Goal: Transaction & Acquisition: Book appointment/travel/reservation

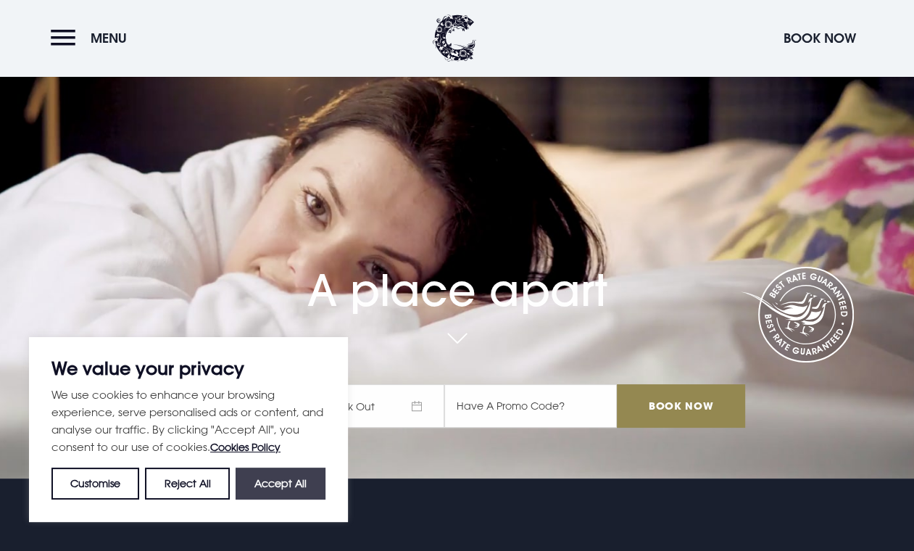
click at [262, 485] on button "Accept All" at bounding box center [281, 483] width 90 height 32
checkbox input "true"
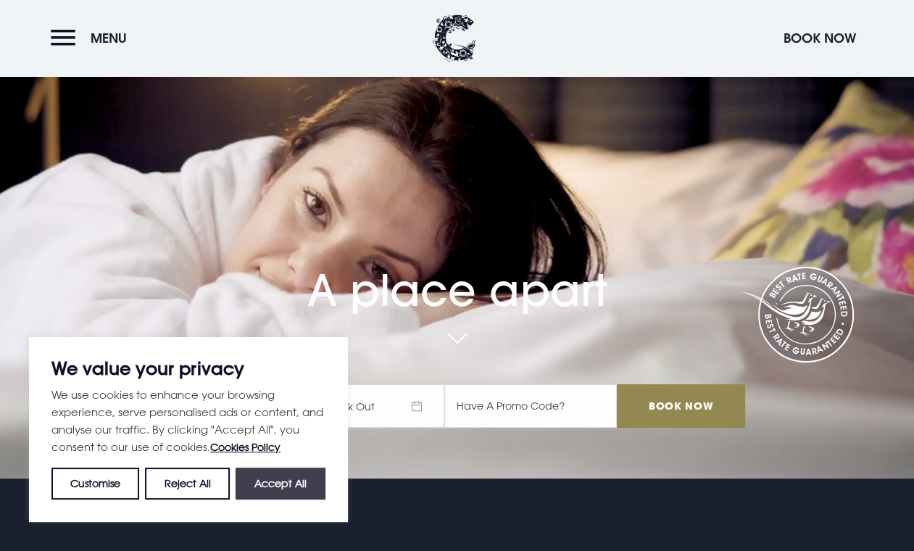
checkbox input "true"
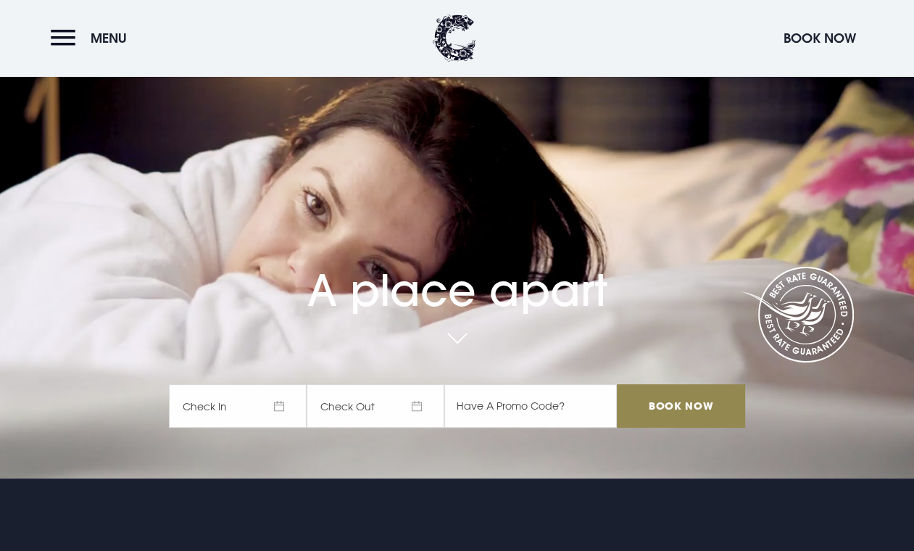
click at [242, 399] on span "Check In" at bounding box center [238, 405] width 138 height 43
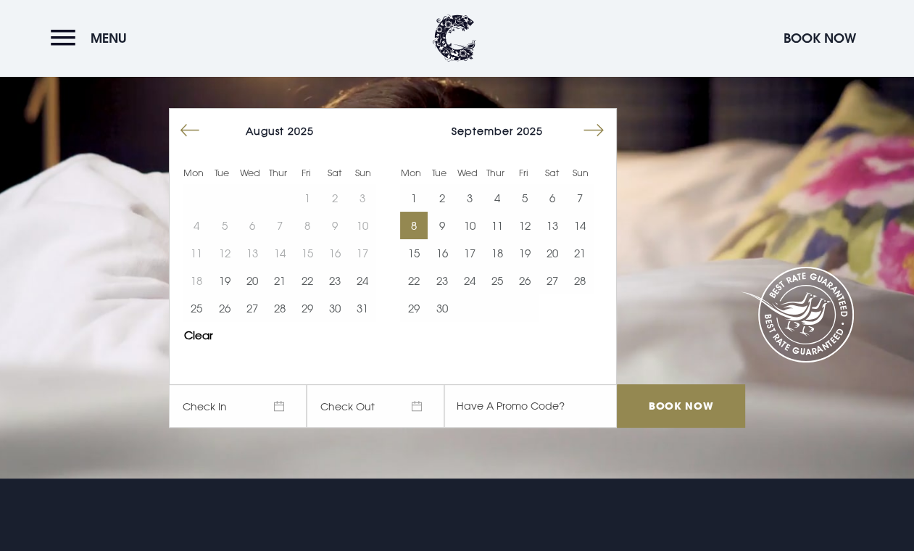
click at [422, 223] on button "8" at bounding box center [414, 226] width 28 height 28
click at [467, 221] on button "10" at bounding box center [470, 226] width 28 height 28
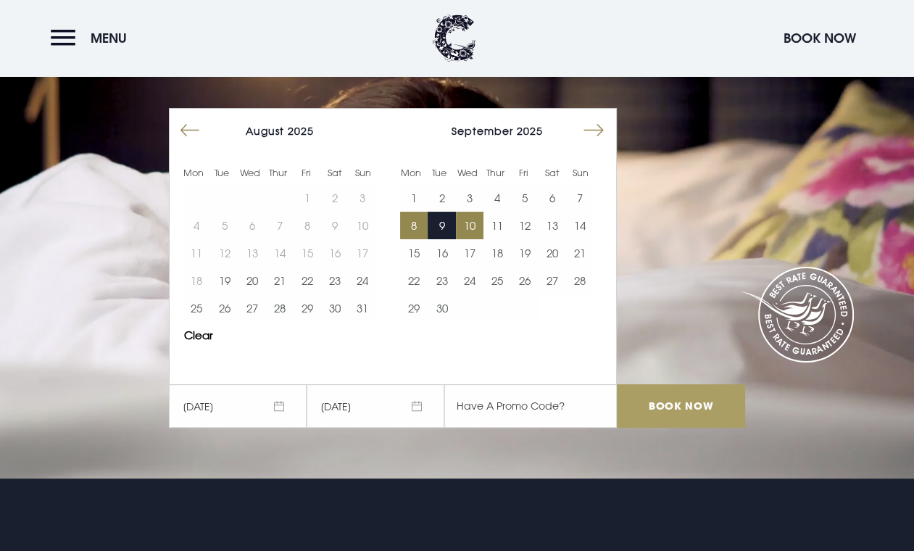
click at [678, 404] on input "Book Now" at bounding box center [681, 405] width 128 height 43
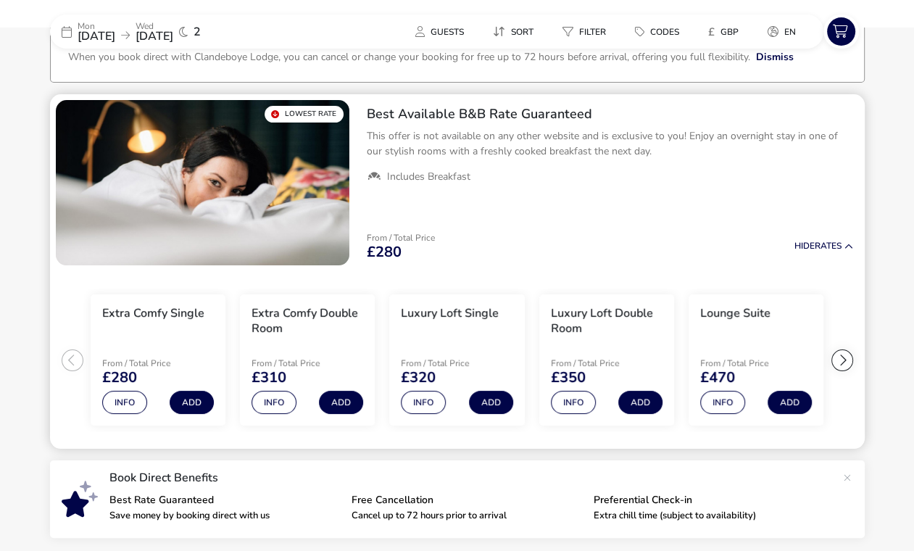
scroll to position [101, 0]
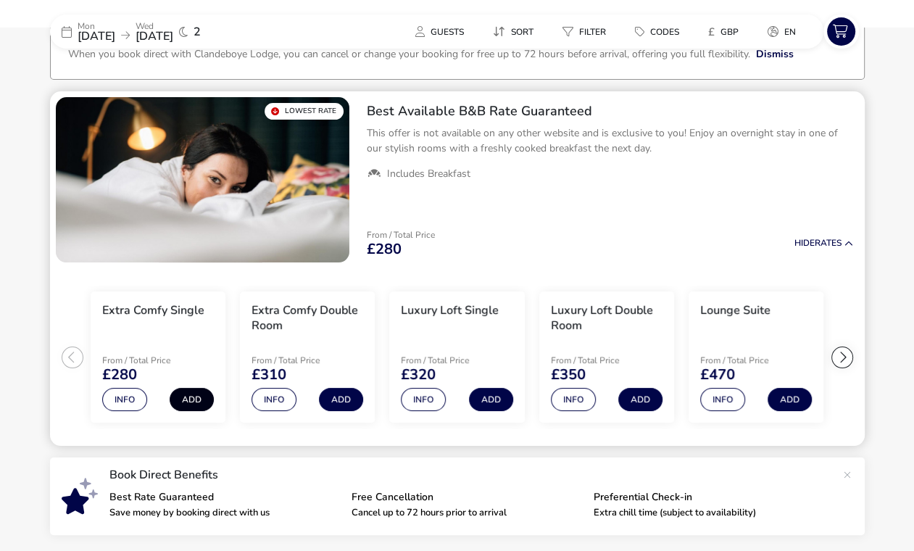
click at [201, 404] on button "Add" at bounding box center [192, 399] width 44 height 23
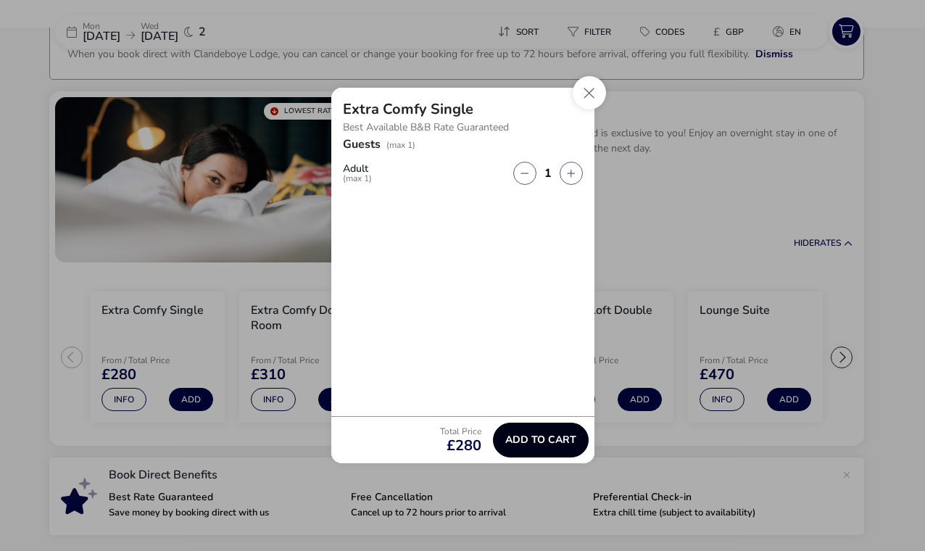
click at [557, 441] on span "Add to cart" at bounding box center [540, 439] width 71 height 11
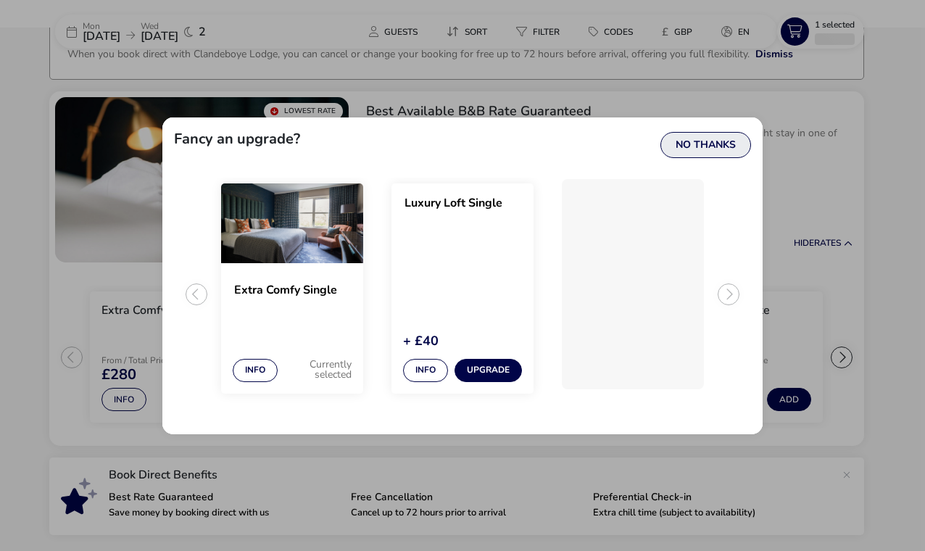
click at [728, 141] on button "No Thanks" at bounding box center [705, 145] width 91 height 26
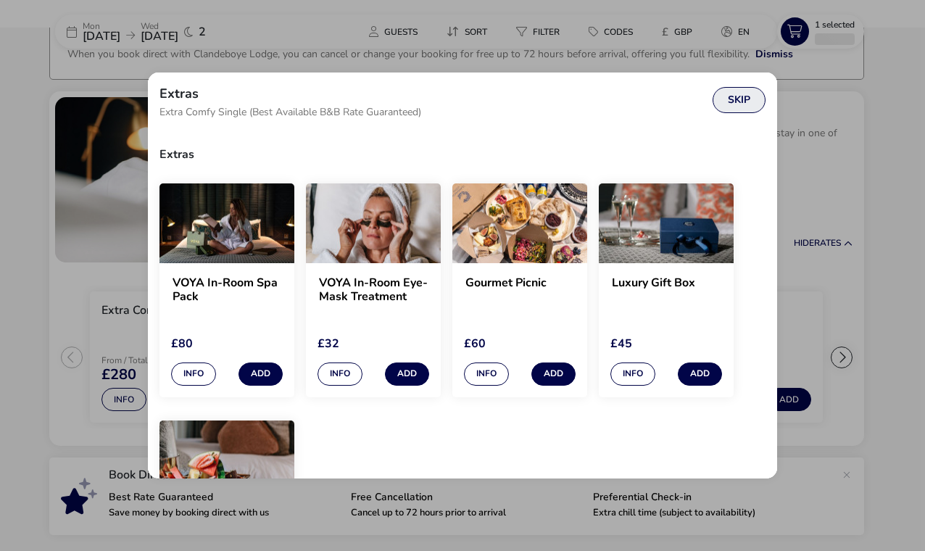
click at [739, 99] on button "Skip" at bounding box center [738, 100] width 53 height 26
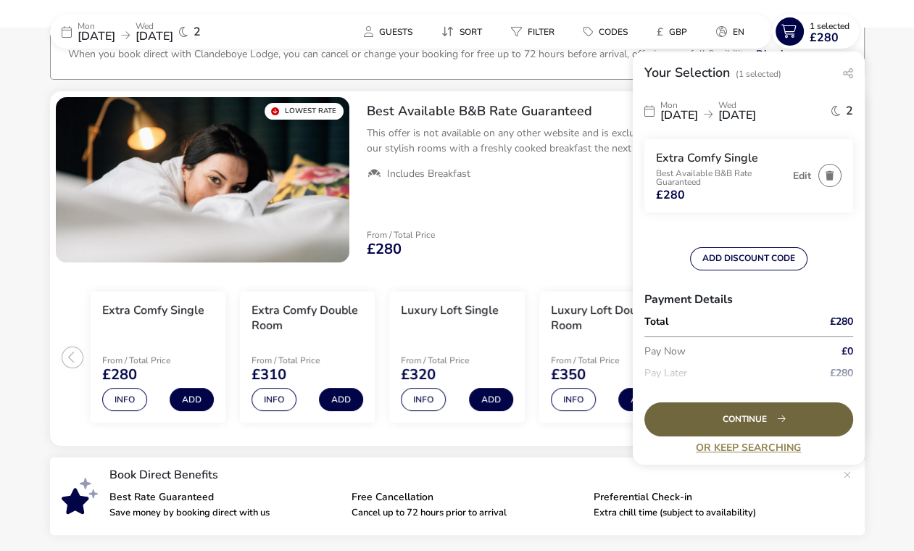
click at [749, 412] on div "Continue" at bounding box center [748, 419] width 209 height 34
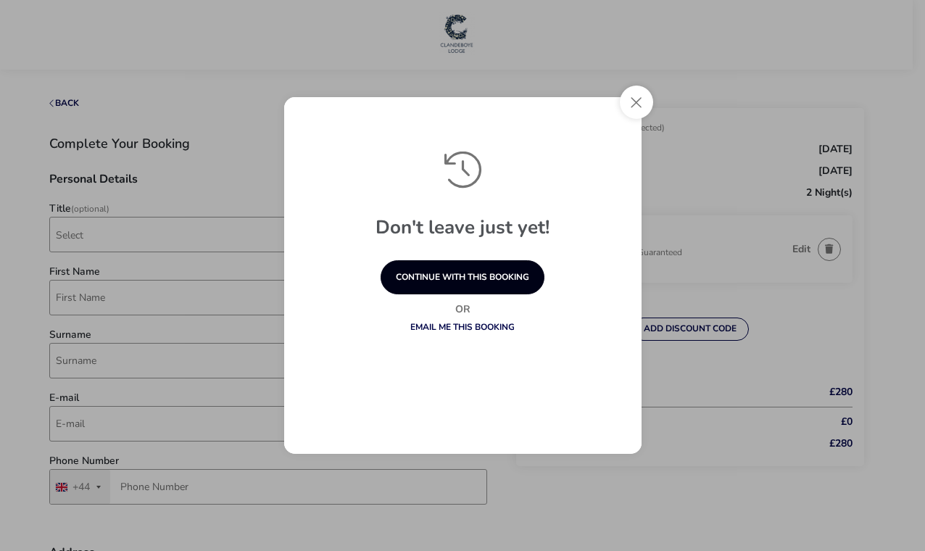
click at [470, 270] on button "continue with this booking" at bounding box center [462, 277] width 164 height 34
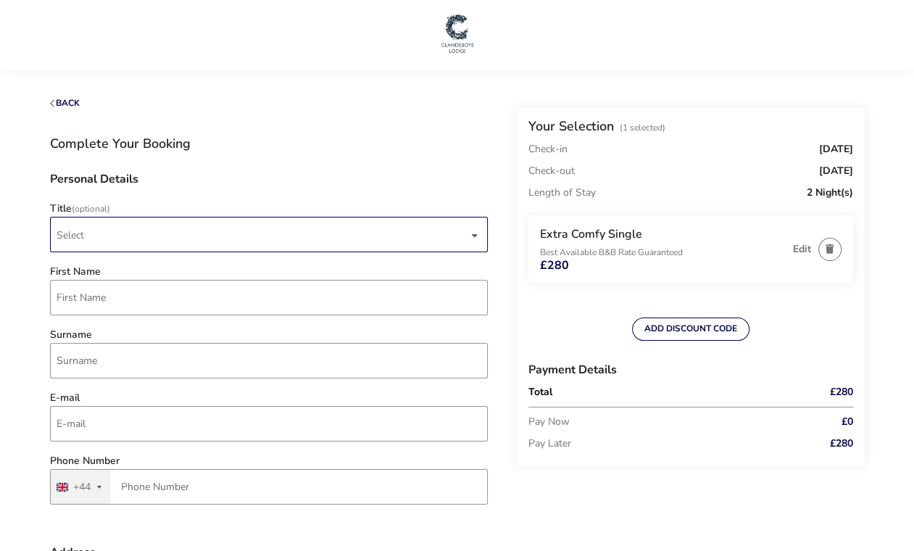
click at [335, 232] on span "Select" at bounding box center [263, 234] width 412 height 34
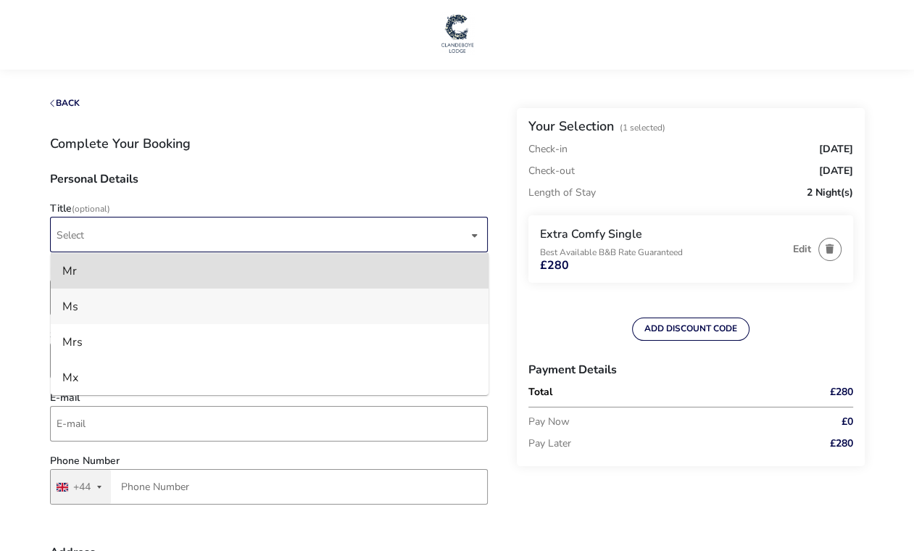
click at [323, 301] on li "Ms" at bounding box center [270, 306] width 438 height 36
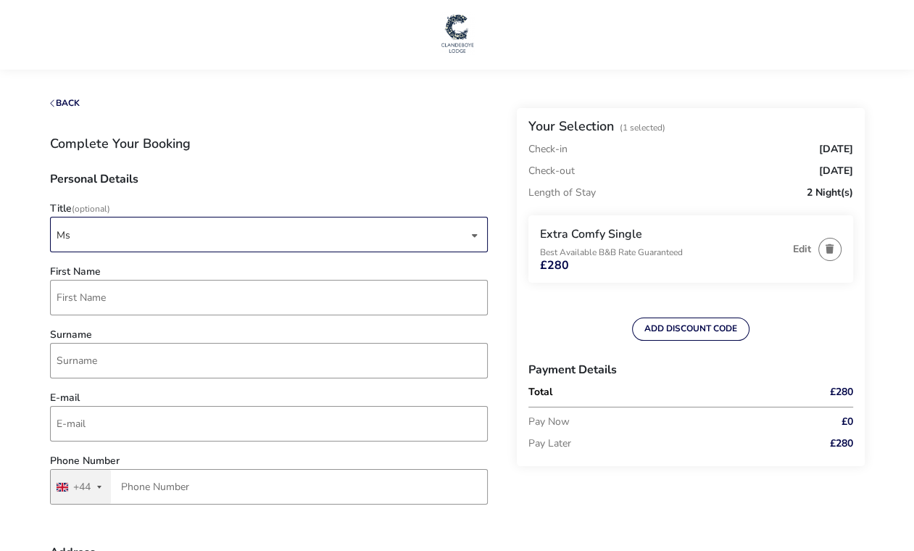
click at [120, 233] on div "Ms" at bounding box center [263, 235] width 412 height 36
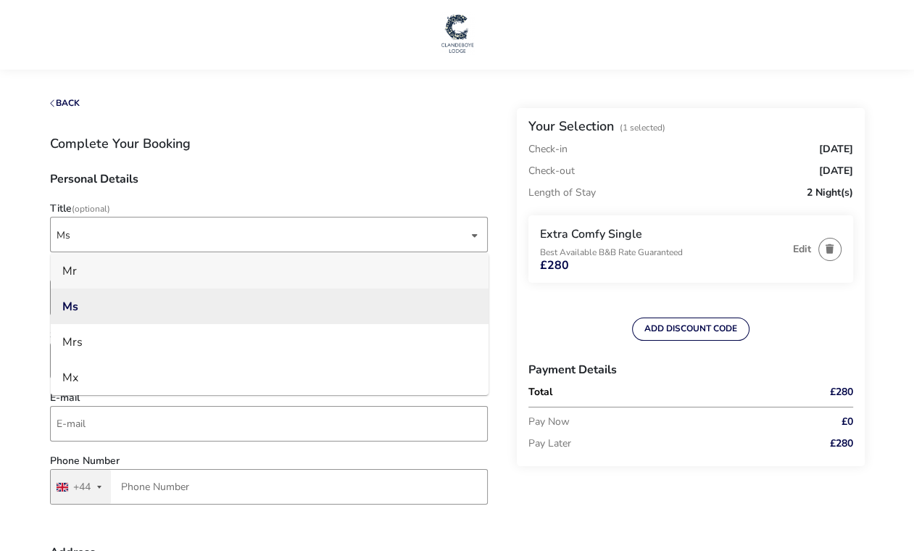
click at [113, 279] on li "Mr" at bounding box center [270, 271] width 438 height 36
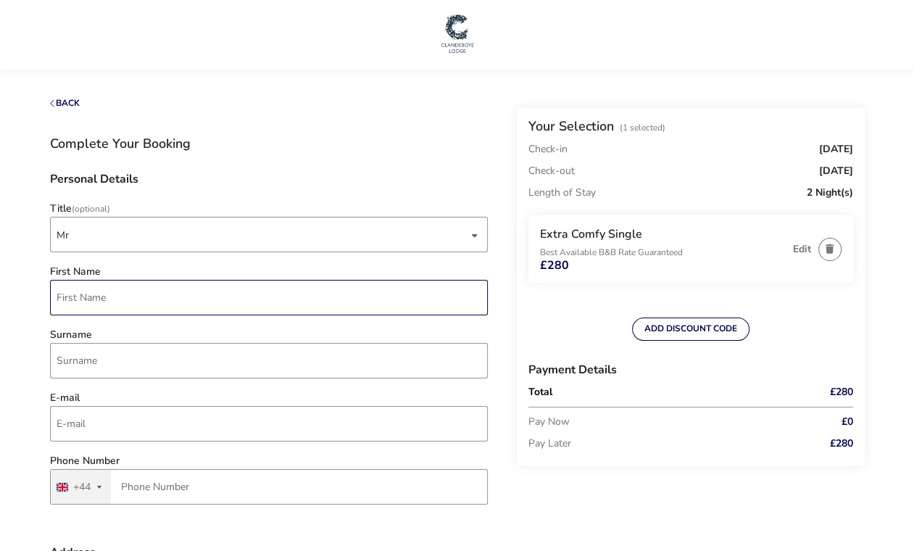
click at [103, 296] on input "First Name" at bounding box center [269, 298] width 438 height 36
paste input "[PERSON_NAME]"
type input "[PERSON_NAME]"
click at [801, 67] on div at bounding box center [457, 35] width 914 height 70
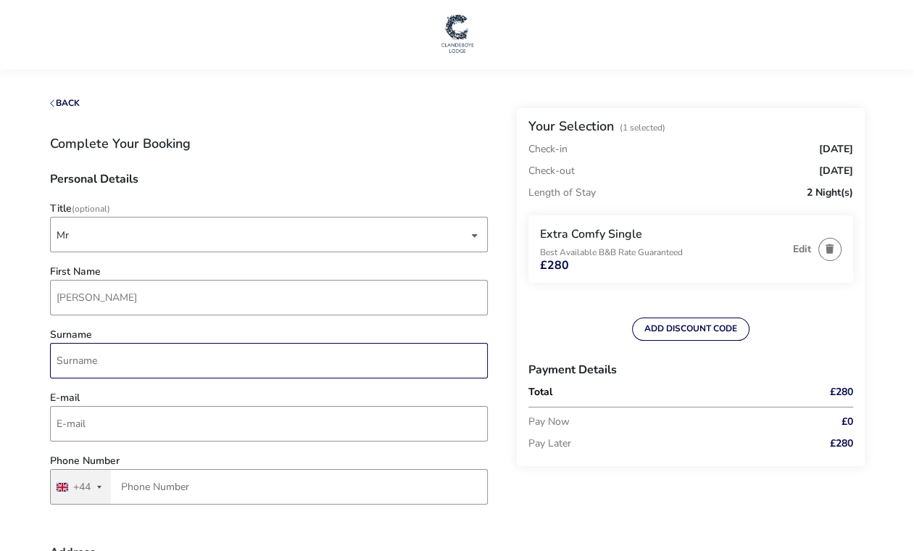
click at [181, 360] on input "Surname" at bounding box center [269, 361] width 438 height 36
paste input "[PERSON_NAME]"
type input "[PERSON_NAME]"
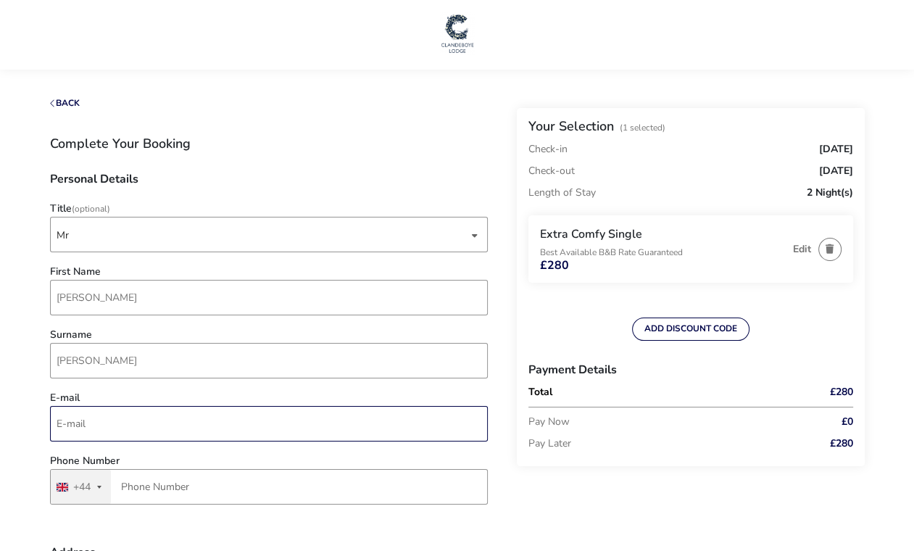
click at [228, 422] on input "E-mail" at bounding box center [269, 424] width 438 height 36
type input "[EMAIL_ADDRESS][DOMAIN_NAME]"
type input "28 9560 7000"
type input "[STREET_ADDRESS]"
type input "[GEOGRAPHIC_DATA]"
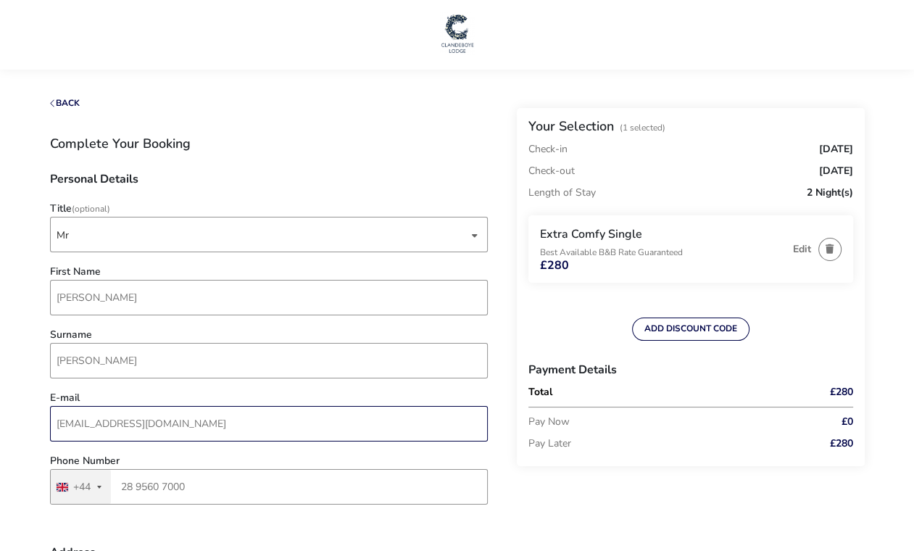
type input "BT12 5DR"
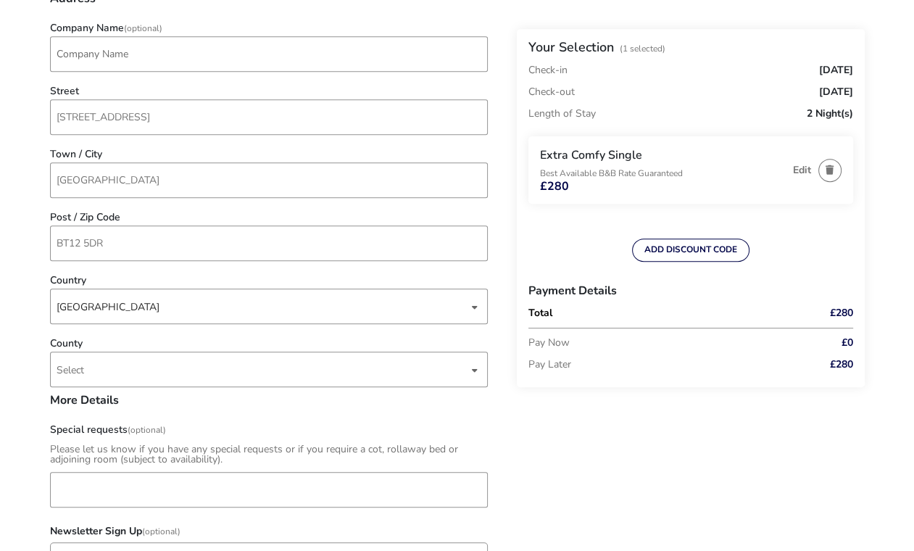
scroll to position [580, 0]
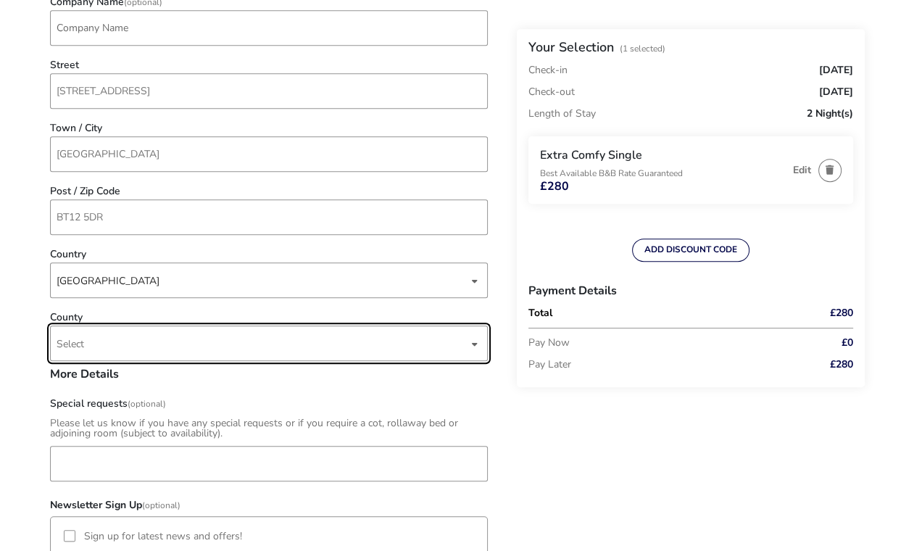
click at [164, 343] on span "Select" at bounding box center [263, 343] width 412 height 34
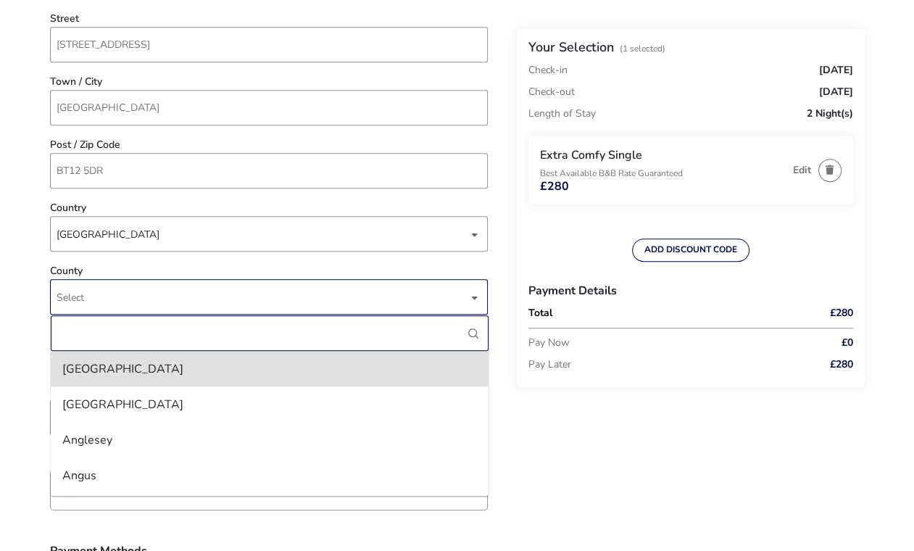
scroll to position [652, 0]
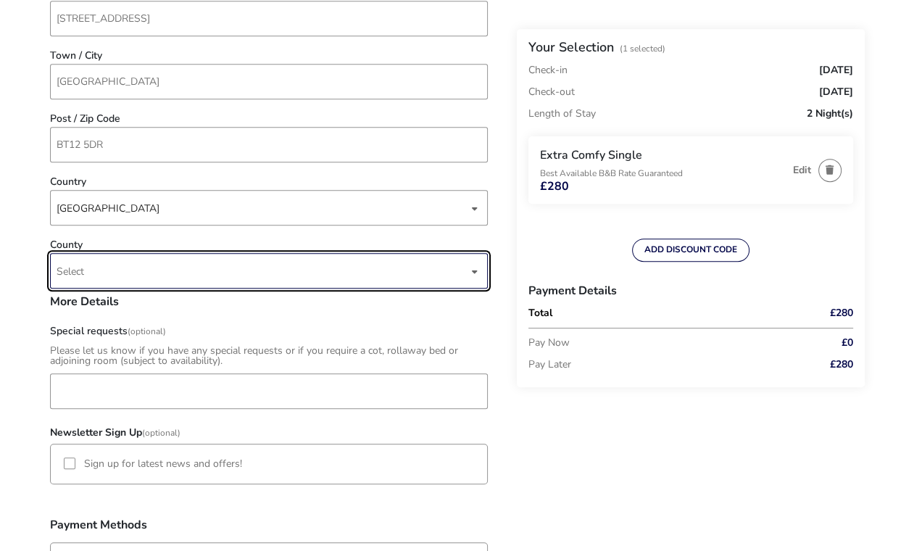
click at [162, 273] on span "Select" at bounding box center [263, 271] width 412 height 34
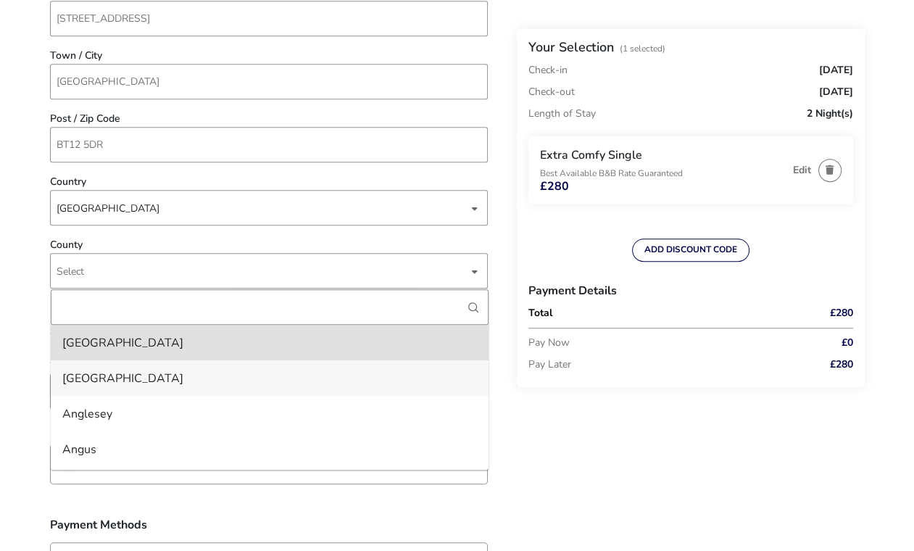
scroll to position [72, 0]
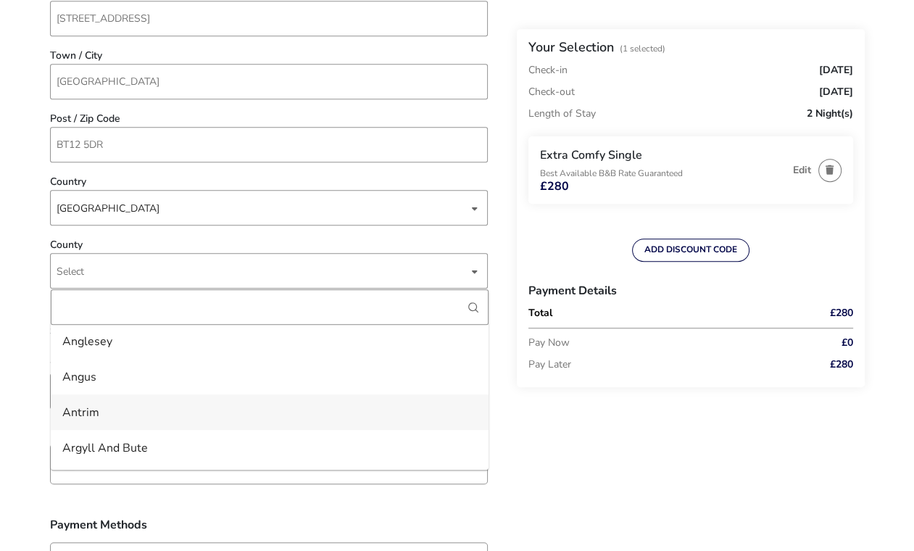
click at [145, 425] on li "Antrim" at bounding box center [270, 412] width 438 height 36
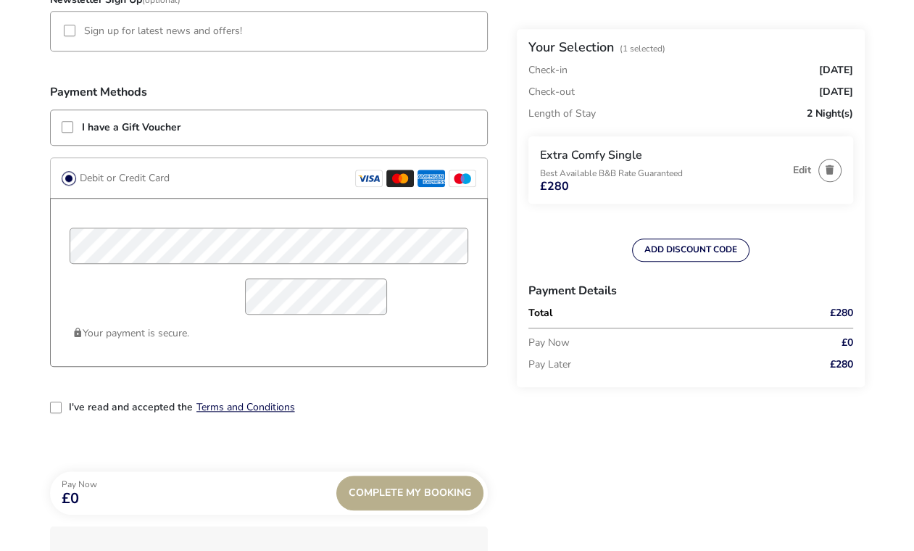
scroll to position [1087, 0]
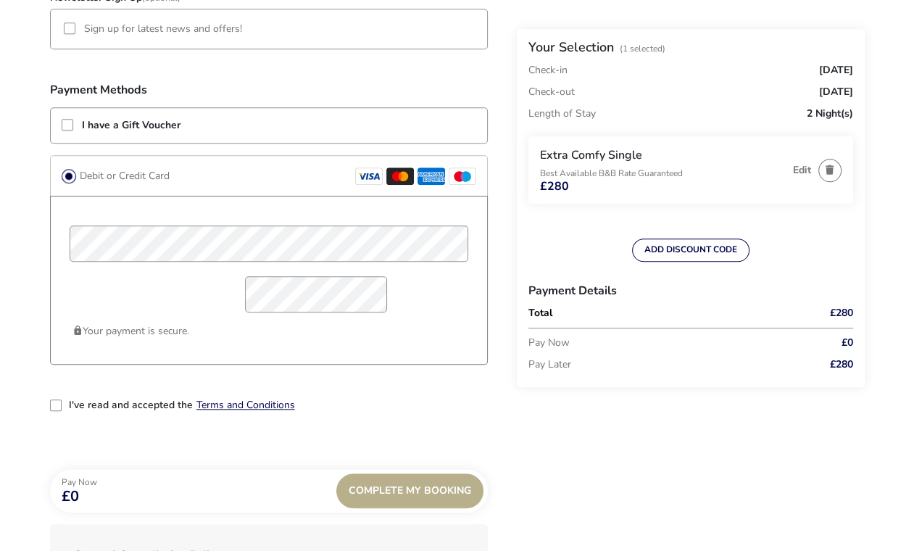
click at [53, 412] on p-checkbox "2-term_condi" at bounding box center [56, 405] width 13 height 13
click at [54, 406] on div "2-term_condi" at bounding box center [56, 405] width 12 height 12
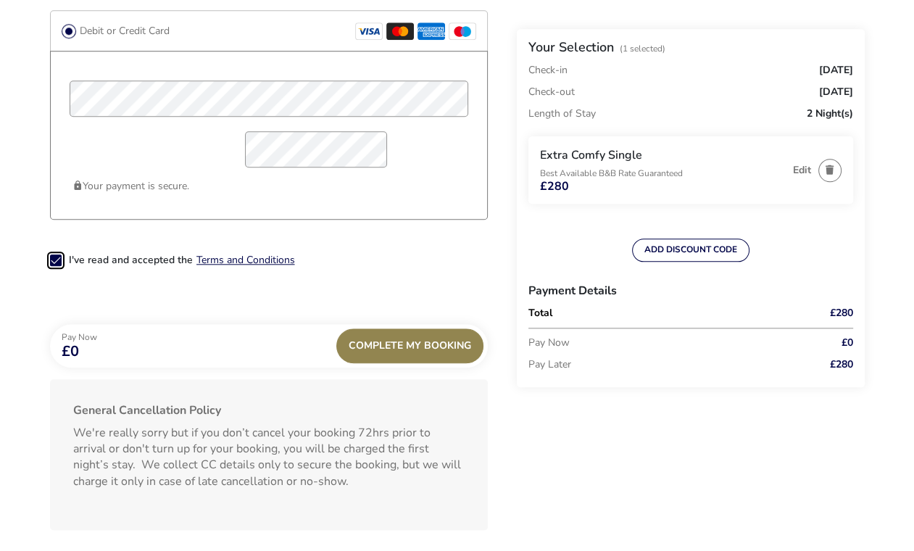
scroll to position [1304, 0]
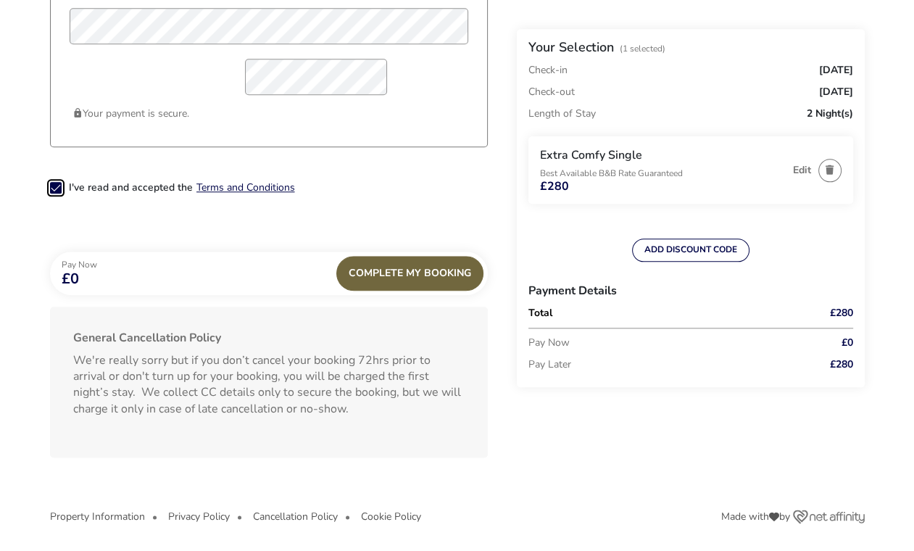
click at [435, 267] on div "Complete My Booking" at bounding box center [409, 273] width 147 height 35
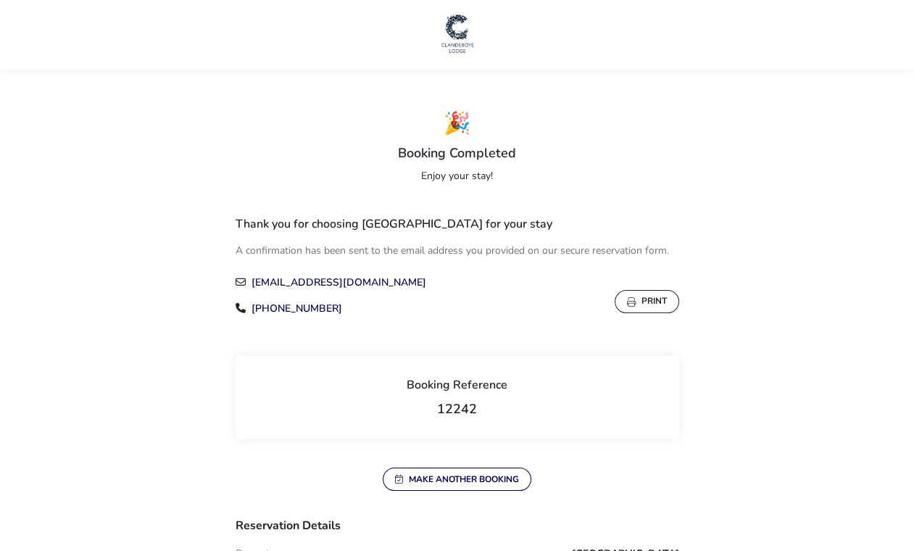
click at [457, 407] on span "12242" at bounding box center [457, 408] width 40 height 17
click at [450, 407] on span "12242" at bounding box center [457, 408] width 40 height 17
copy span "12242"
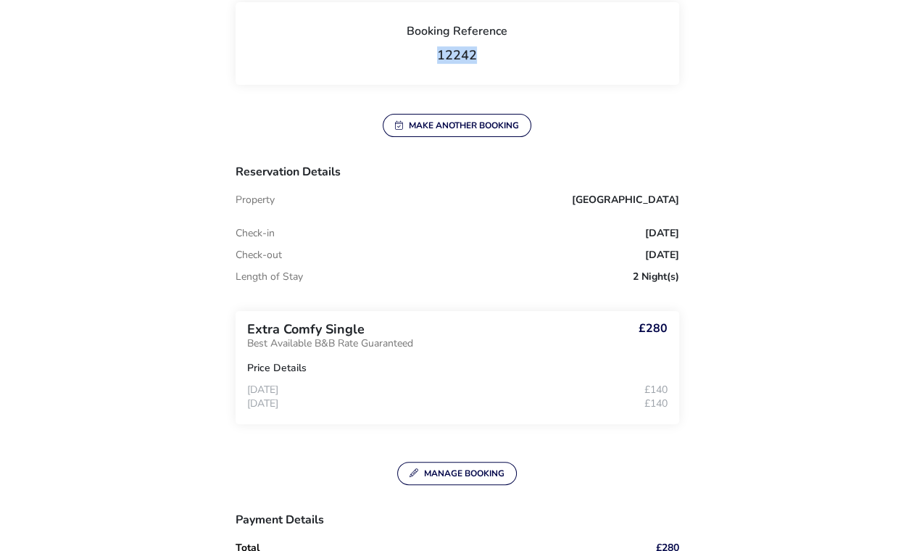
scroll to position [362, 0]
